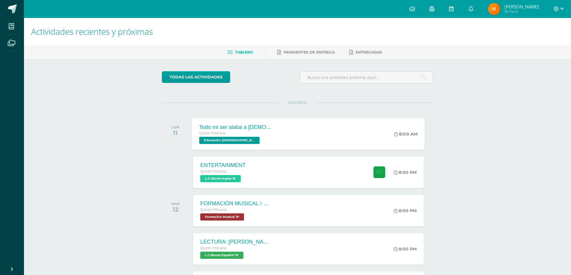
click at [222, 140] on span "Educación [DEMOGRAPHIC_DATA] 'B'" at bounding box center [229, 140] width 61 height 7
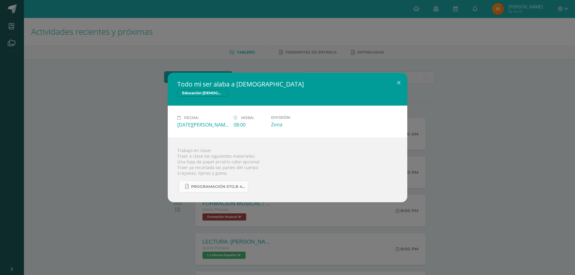
click at [209, 184] on link "Programación 5to.B 4ta Unidad 2025.pdf" at bounding box center [214, 187] width 70 height 12
click at [536, 147] on div "Todo mi ser alaba a [DEMOGRAPHIC_DATA] Educación [DEMOGRAPHIC_DATA] Fecha: [DAT…" at bounding box center [287, 138] width 571 height 130
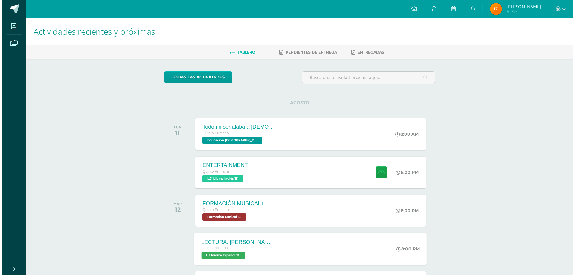
scroll to position [30, 0]
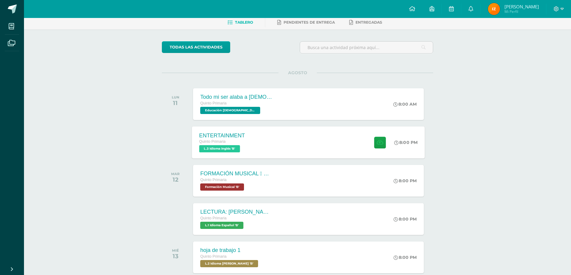
click at [213, 148] on span "L.3 Idioma Inglés 'B'" at bounding box center [219, 148] width 41 height 7
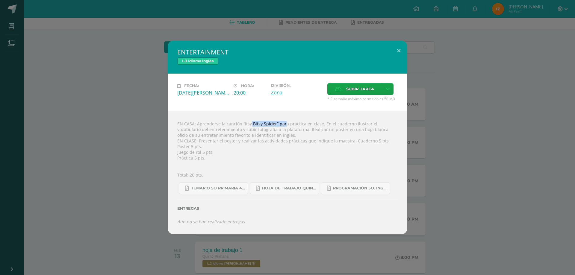
drag, startPoint x: 244, startPoint y: 124, endPoint x: 277, endPoint y: 123, distance: 33.3
click at [277, 123] on div "EN CASA: Aprenderse la canción “Itsy Bitsy Spider” para práctica en clase. En e…" at bounding box center [288, 172] width 240 height 123
copy div "“Itsy Bitsy Spider"
click at [323, 180] on div "Temario 5o primaria 4-2025.pdf Hoja de trabajo QUINTO1.pdf Programación 5o. Ing…" at bounding box center [287, 186] width 221 height 16
click at [275, 191] on span "Hoja de trabajo QUINTO1.pdf" at bounding box center [289, 188] width 54 height 5
